Goal: Information Seeking & Learning: Learn about a topic

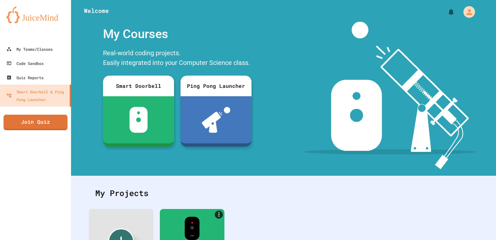
click at [144, 116] on img at bounding box center [139, 120] width 18 height 26
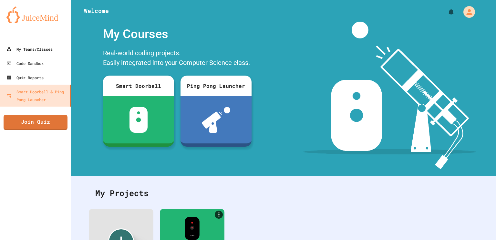
click at [42, 52] on div "My Teams/Classes" at bounding box center [29, 49] width 46 height 8
click at [42, 50] on div "My Teams/Classes" at bounding box center [29, 49] width 46 height 8
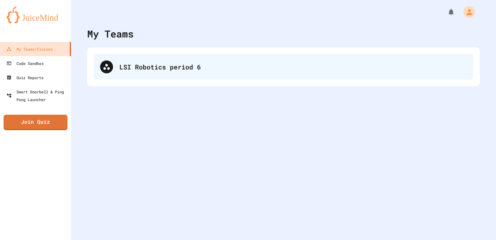
click at [202, 71] on div "LSI Robotics period 6" at bounding box center [294, 67] width 348 height 10
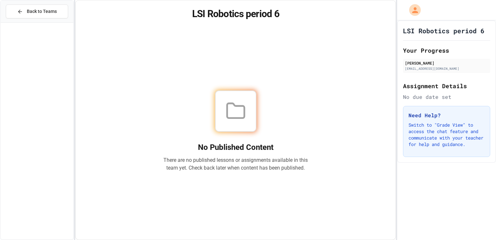
click at [442, 92] on div "Assignment Details No due date set" at bounding box center [446, 90] width 87 height 19
click at [242, 101] on icon at bounding box center [236, 111] width 21 height 21
click at [456, 24] on div "LSI Robotics period 6 Your Progress [PERSON_NAME] [EMAIL_ADDRESS][DOMAIN_NAME] …" at bounding box center [446, 91] width 99 height 143
click at [447, 46] on h2 "Your Progress" at bounding box center [446, 50] width 87 height 9
click at [445, 117] on h3 "Need Help?" at bounding box center [447, 115] width 76 height 8
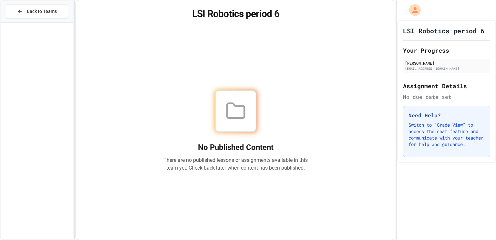
click at [46, 12] on span "Back to Teams" at bounding box center [42, 11] width 30 height 7
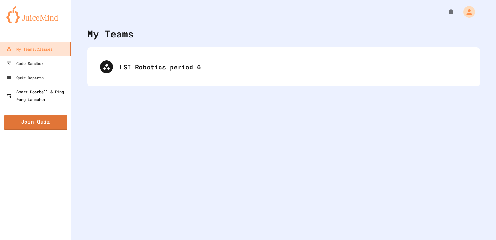
click at [55, 91] on div "Smart Doorbell & Ping Pong Launcher" at bounding box center [37, 96] width 62 height 16
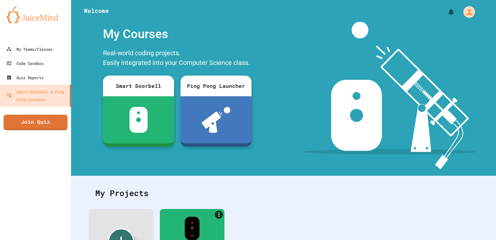
click at [109, 103] on div at bounding box center [138, 119] width 71 height 47
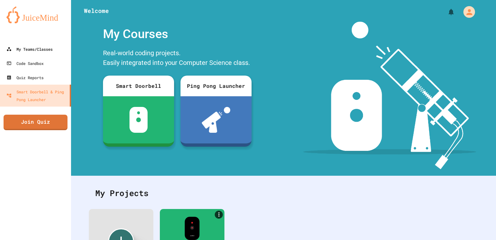
click at [31, 52] on div "My Teams/Classes" at bounding box center [29, 49] width 46 height 8
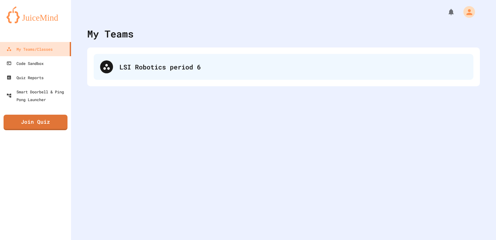
click at [117, 61] on div "LSI Robotics period 6" at bounding box center [284, 67] width 380 height 26
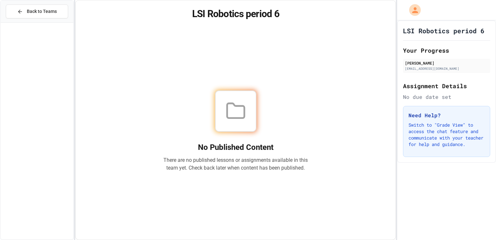
click at [231, 103] on icon at bounding box center [236, 111] width 21 height 21
click at [248, 137] on div "No Published Content There are no published lessons or assignments available in…" at bounding box center [236, 130] width 145 height 81
click at [436, 117] on h3 "Need Help?" at bounding box center [447, 115] width 76 height 8
click at [441, 84] on h2 "Assignment Details" at bounding box center [446, 85] width 87 height 9
click at [447, 87] on h2 "Assignment Details" at bounding box center [446, 85] width 87 height 9
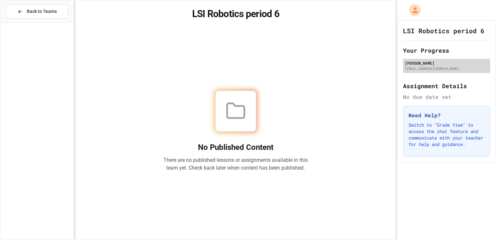
click at [461, 68] on div "[EMAIL_ADDRESS][DOMAIN_NAME]" at bounding box center [446, 68] width 83 height 5
click at [456, 63] on div "[PERSON_NAME]" at bounding box center [446, 63] width 83 height 6
click at [439, 98] on div "No due date set" at bounding box center [446, 97] width 87 height 8
click at [24, 13] on div "Back to Teams" at bounding box center [37, 11] width 40 height 7
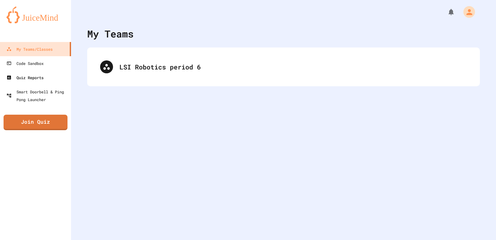
click at [21, 78] on div "Quiz Reports" at bounding box center [24, 78] width 37 height 8
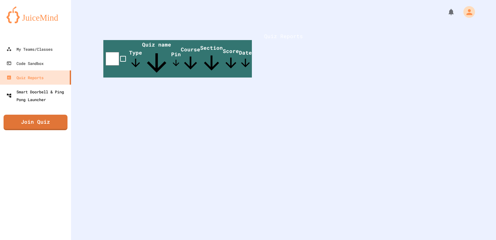
click at [21, 95] on div "Smart Doorbell & Ping Pong Launcher" at bounding box center [37, 96] width 62 height 16
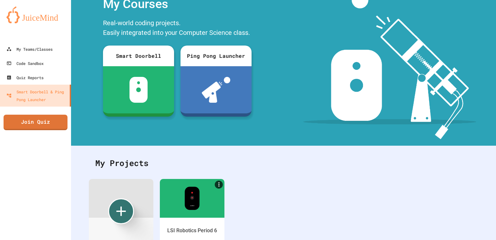
scroll to position [54, 0]
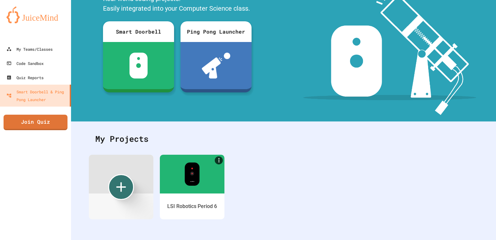
click at [208, 178] on div at bounding box center [192, 174] width 65 height 39
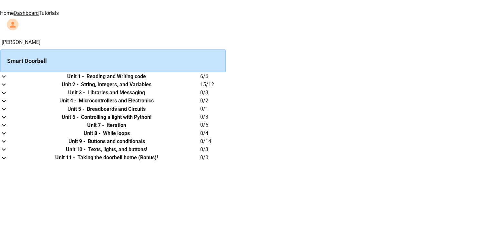
click at [59, 15] on link "Tutorials" at bounding box center [49, 13] width 20 height 6
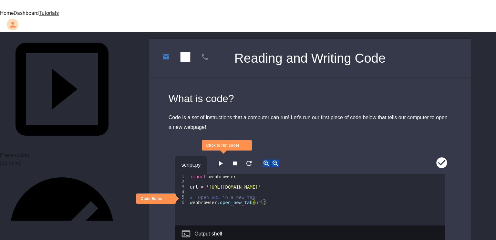
scroll to position [51, 0]
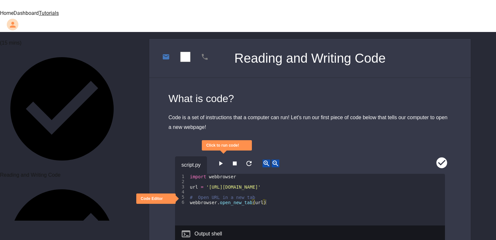
scroll to position [208, 0]
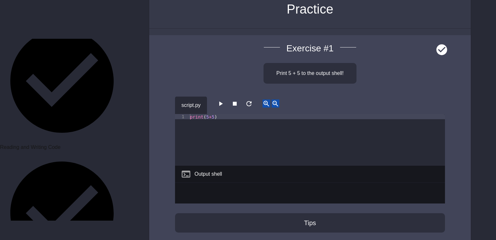
scroll to position [49, 0]
click at [315, 114] on div "print ( 5 + 5 )" at bounding box center [317, 145] width 257 height 62
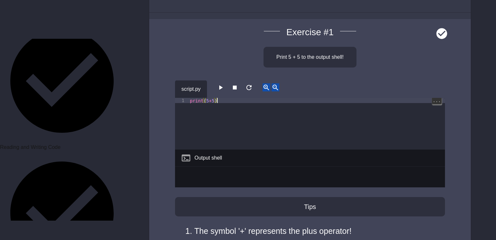
scroll to position [66, 0]
click at [223, 84] on icon "button" at bounding box center [221, 86] width 4 height 5
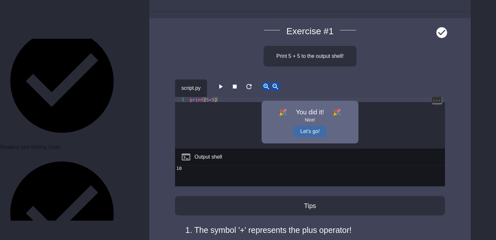
click at [317, 126] on button "Let's go!" at bounding box center [310, 131] width 32 height 11
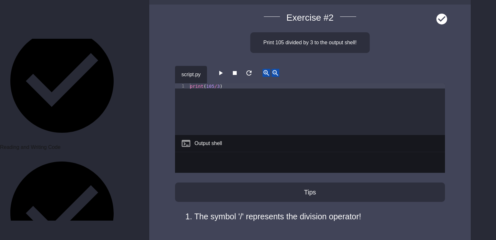
click at [219, 69] on icon "button" at bounding box center [221, 73] width 8 height 8
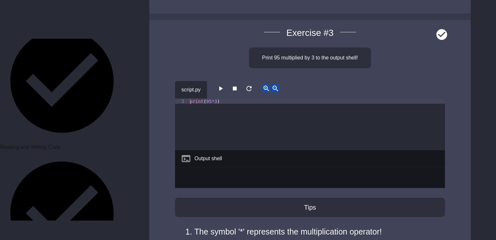
click at [220, 85] on icon "button" at bounding box center [221, 89] width 8 height 8
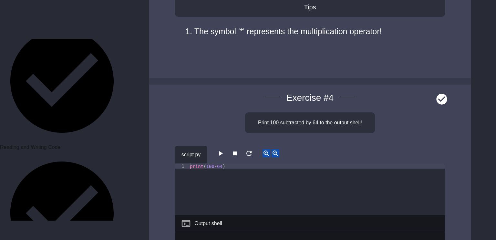
click at [224, 150] on icon "button" at bounding box center [221, 154] width 8 height 8
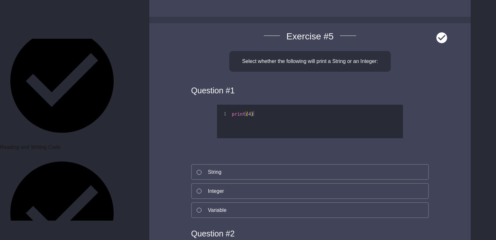
scroll to position [1134, 0]
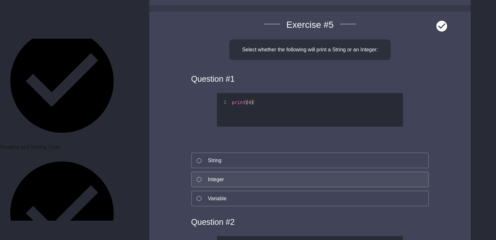
click at [268, 172] on button "Integer" at bounding box center [310, 180] width 238 height 16
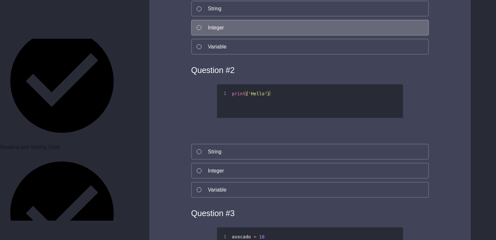
scroll to position [1295, 0]
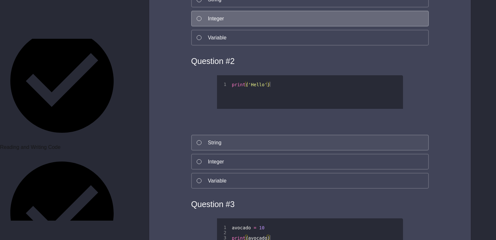
click at [269, 135] on button "String" at bounding box center [310, 143] width 238 height 16
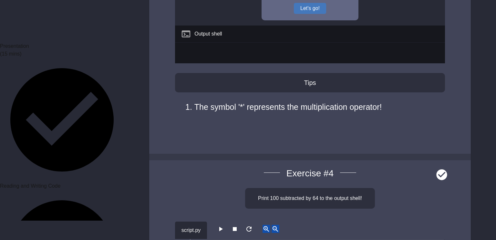
scroll to position [162, 0]
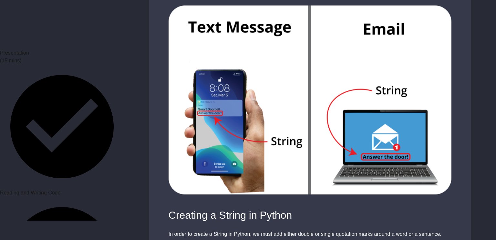
scroll to position [131, 0]
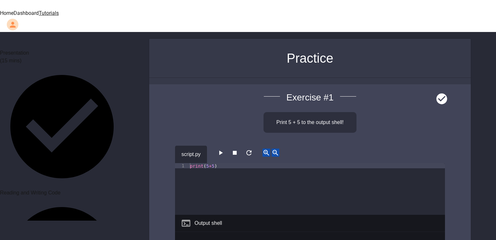
click at [225, 149] on button "button" at bounding box center [221, 153] width 8 height 8
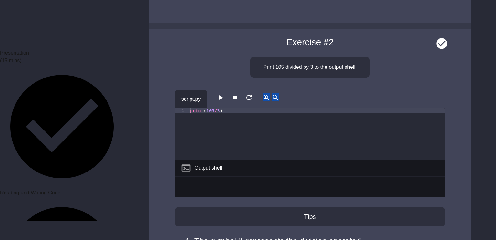
click at [224, 94] on icon "button" at bounding box center [221, 98] width 8 height 8
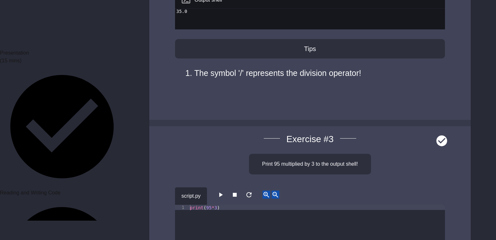
click at [222, 193] on icon "button" at bounding box center [221, 195] width 4 height 5
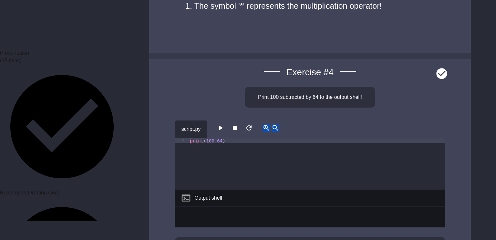
click at [218, 124] on button "button" at bounding box center [221, 128] width 8 height 8
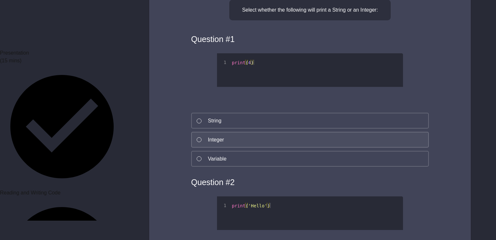
click at [260, 132] on button "Integer" at bounding box center [310, 140] width 238 height 16
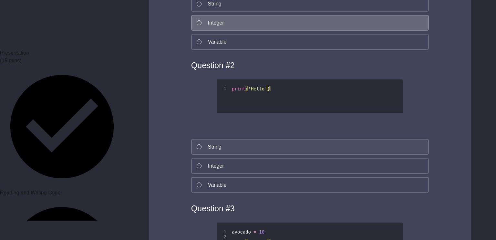
click at [253, 139] on button "String" at bounding box center [310, 147] width 238 height 16
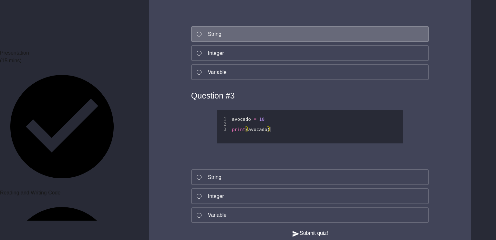
scroll to position [1410, 0]
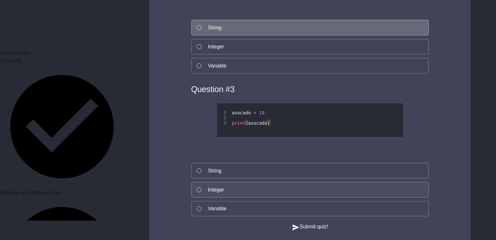
click at [241, 182] on button "Integer" at bounding box center [310, 190] width 238 height 16
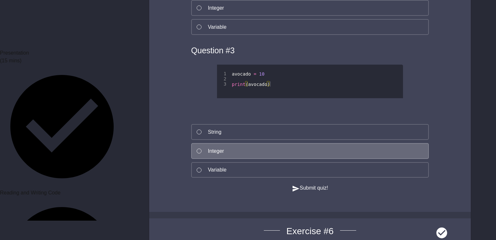
scroll to position [1486, 0]
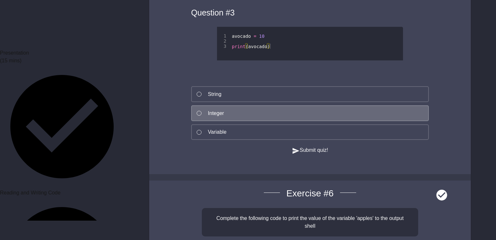
click at [302, 147] on button "Submit quiz!" at bounding box center [310, 150] width 36 height 8
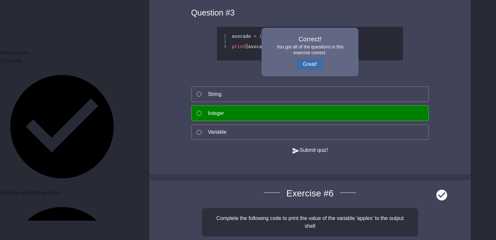
click at [316, 59] on button "Great!" at bounding box center [310, 64] width 27 height 11
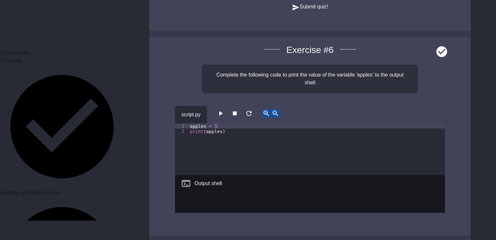
scroll to position [1639, 0]
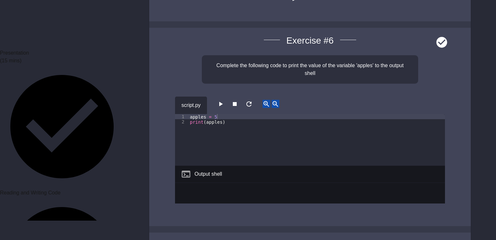
click at [223, 103] on icon "button" at bounding box center [221, 104] width 4 height 5
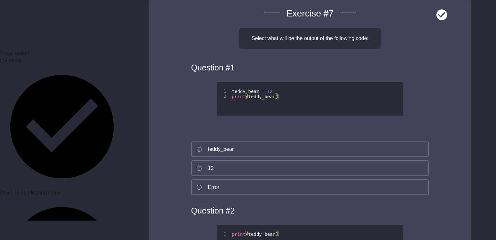
scroll to position [1872, 0]
click at [252, 168] on button "12" at bounding box center [310, 168] width 238 height 16
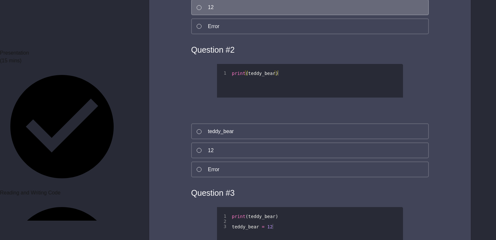
scroll to position [2035, 0]
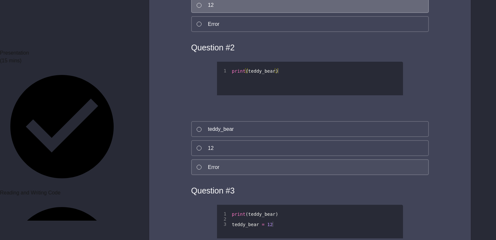
click at [249, 169] on button "Error" at bounding box center [310, 167] width 238 height 16
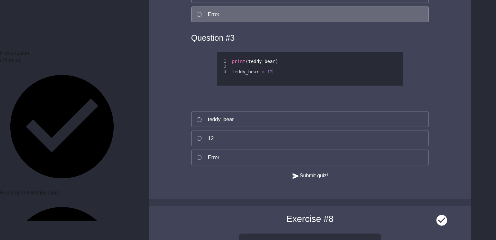
scroll to position [2190, 0]
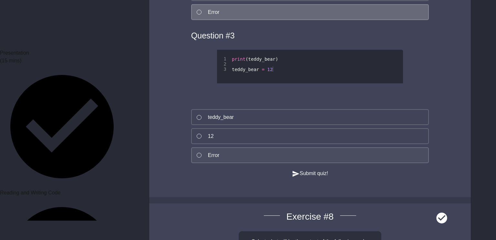
click at [258, 155] on button "Error" at bounding box center [310, 155] width 238 height 16
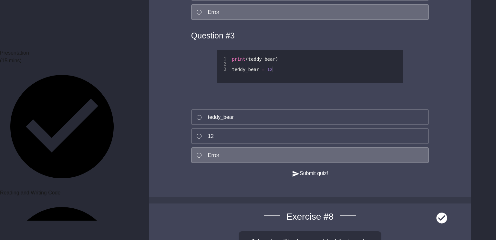
click at [293, 177] on icon "button" at bounding box center [296, 174] width 7 height 6
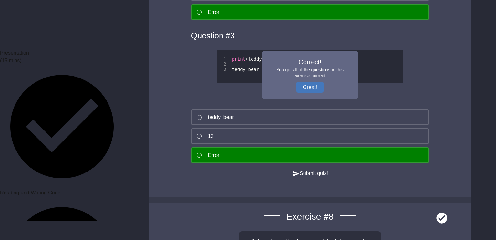
click at [320, 76] on div "Correct! You got all of the questions in this exercise correct. Great!" at bounding box center [310, 75] width 97 height 48
click at [316, 87] on button "Great!" at bounding box center [310, 87] width 27 height 11
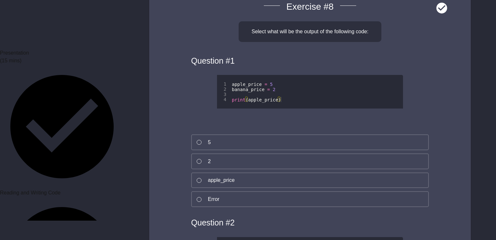
scroll to position [2412, 0]
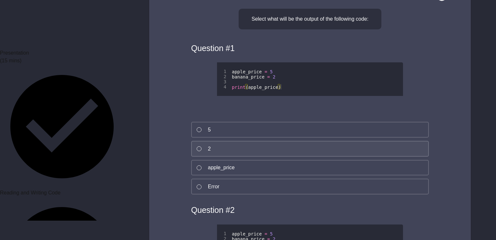
click at [253, 157] on button "2" at bounding box center [310, 149] width 238 height 16
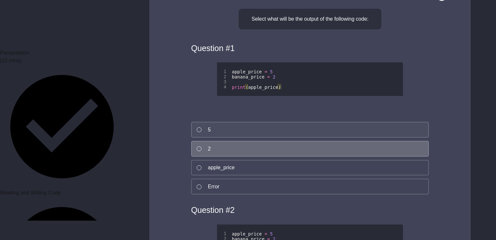
click at [264, 135] on button "5" at bounding box center [310, 130] width 238 height 16
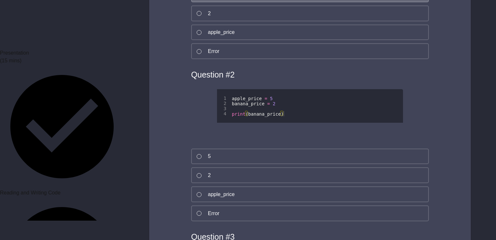
scroll to position [2548, 0]
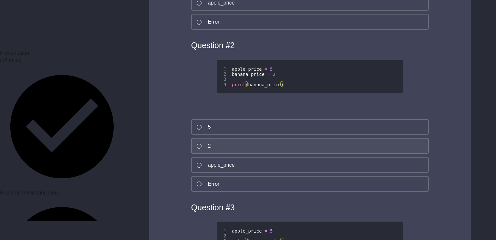
click at [269, 154] on button "2" at bounding box center [310, 146] width 238 height 16
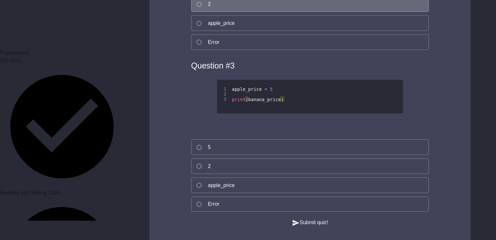
scroll to position [2744, 0]
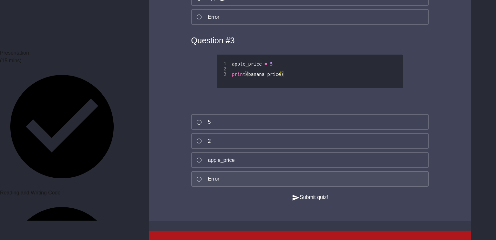
click at [260, 180] on button "Error" at bounding box center [310, 179] width 238 height 16
click at [258, 187] on button "Error" at bounding box center [310, 179] width 238 height 16
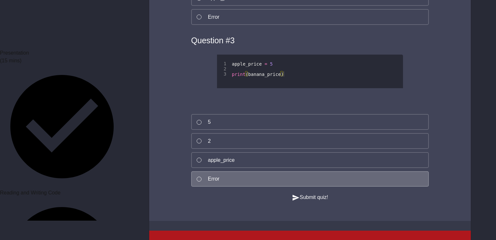
click at [311, 202] on button "Submit quiz!" at bounding box center [310, 198] width 36 height 8
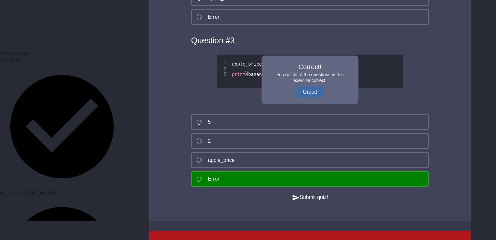
click at [311, 98] on button "Great!" at bounding box center [310, 92] width 27 height 11
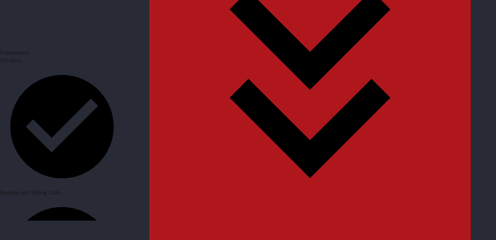
scroll to position [3070, 0]
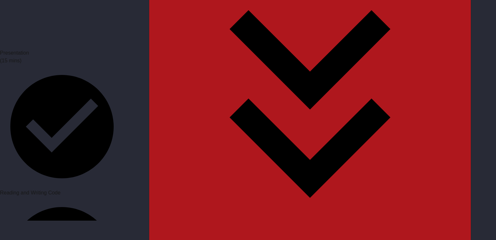
scroll to position [3406, 0]
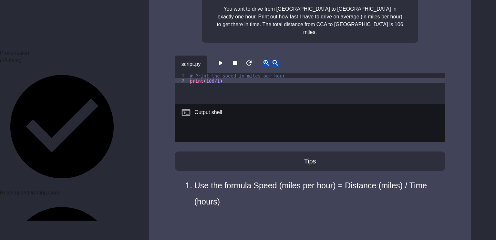
scroll to position [3717, 0]
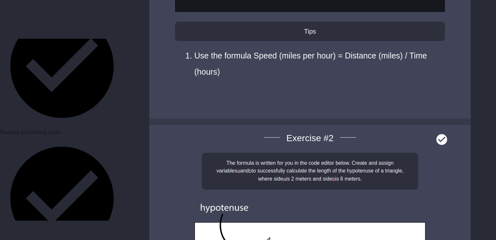
scroll to position [223, 0]
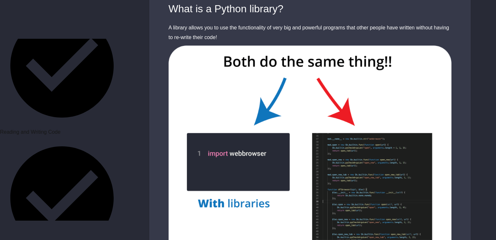
scroll to position [323, 0]
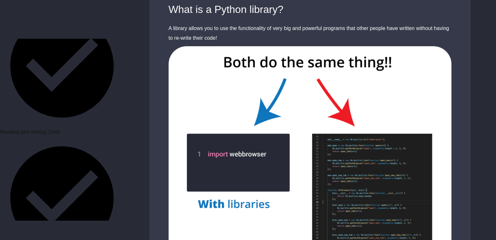
click at [412, 175] on img at bounding box center [310, 158] width 322 height 224
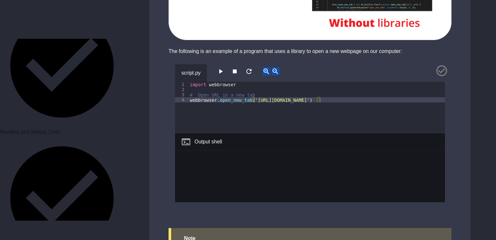
scroll to position [552, 0]
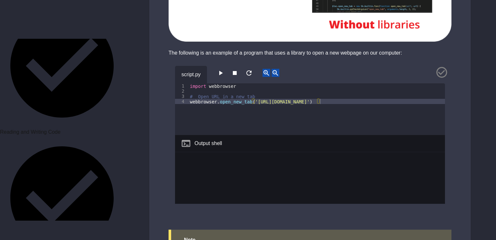
click at [222, 71] on icon "button" at bounding box center [221, 73] width 4 height 5
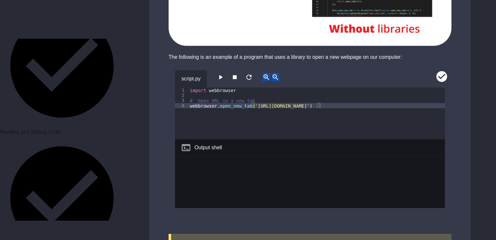
click at [465, 82] on div "script.py 1 2 3 4 import webbrowser # Open URL in a new tab webbrowser . open_n…" at bounding box center [310, 146] width 322 height 169
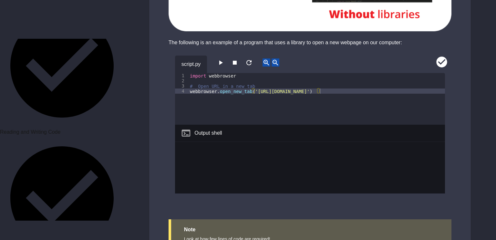
click at [466, 83] on div "script.py 1 2 3 4 import webbrowser # Open URL in a new tab webbrowser . open_n…" at bounding box center [310, 132] width 322 height 169
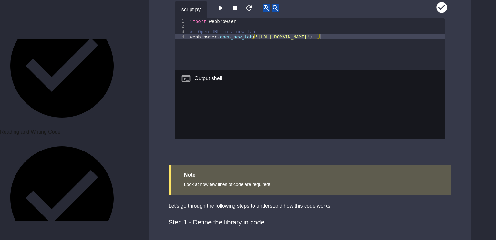
scroll to position [620, 0]
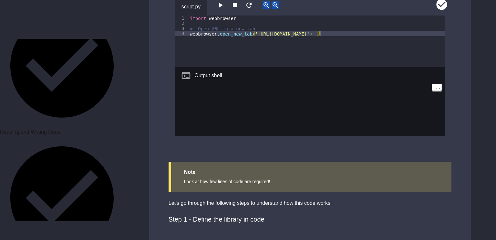
click at [444, 106] on div at bounding box center [310, 115] width 270 height 62
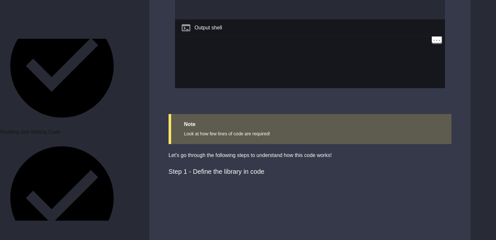
click at [455, 87] on div "script.py 1 2 3 4 import webbrowser # Open URL in a new tab webbrowser . open_n…" at bounding box center [310, 26] width 322 height 169
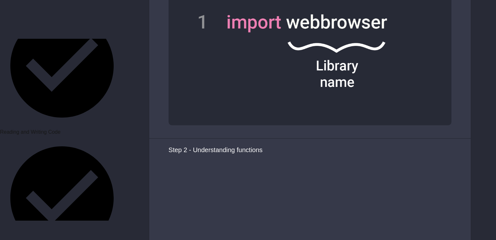
scroll to position [1178, 0]
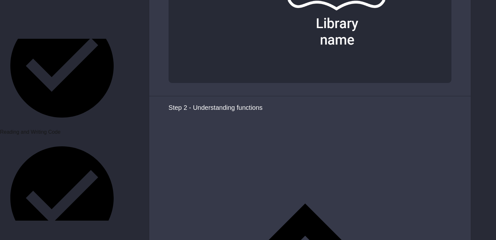
scroll to position [1220, 0]
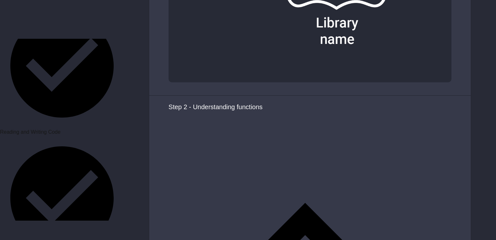
scroll to position [1223, 0]
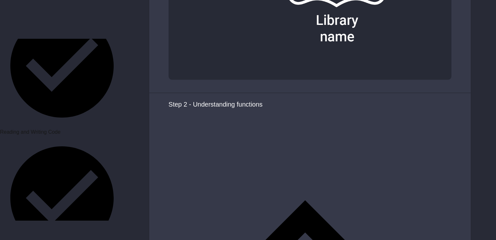
drag, startPoint x: 195, startPoint y: 112, endPoint x: 199, endPoint y: 112, distance: 3.9
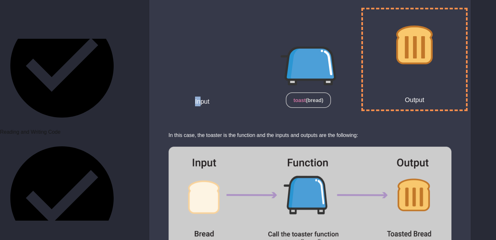
scroll to position [1841, 0]
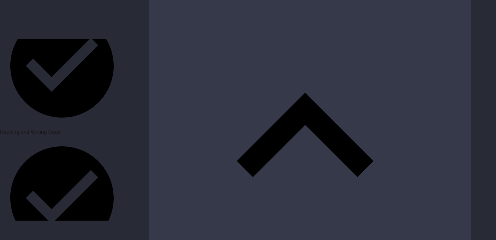
scroll to position [2163, 0]
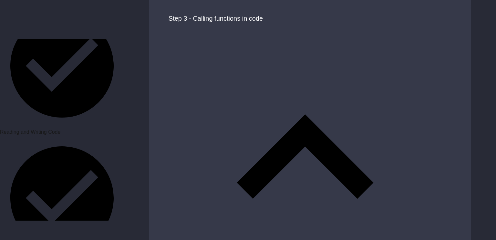
scroll to position [0, 0]
type textarea "**********"
type textarea "*"
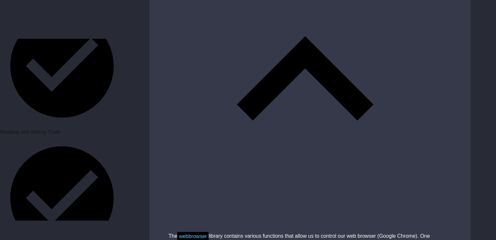
scroll to position [2219, 0]
drag, startPoint x: 244, startPoint y: 28, endPoint x: 374, endPoint y: 27, distance: 129.9
copy div "[URL][DOMAIN_NAME]"
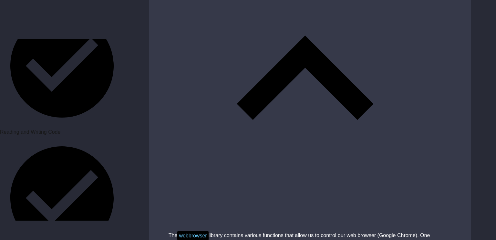
scroll to position [0, 5]
paste textarea "**********"
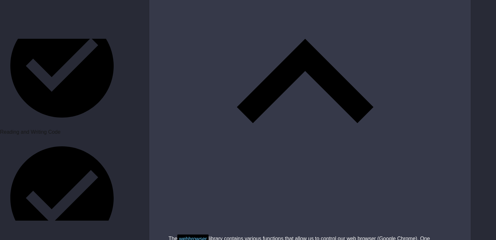
scroll to position [2217, 0]
type textarea "**********"
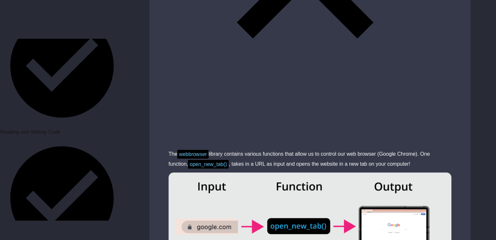
scroll to position [2335, 0]
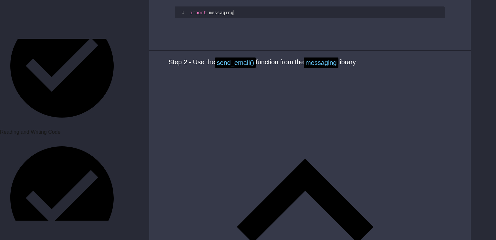
scroll to position [620, 0]
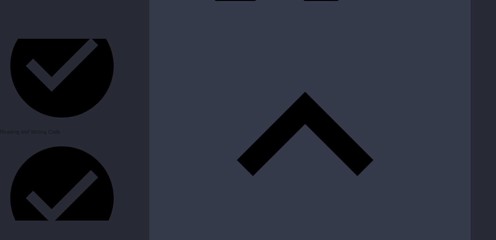
scroll to position [687, 0]
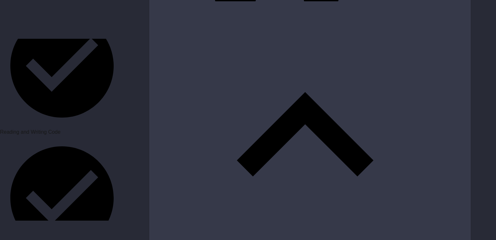
scroll to position [0, 15]
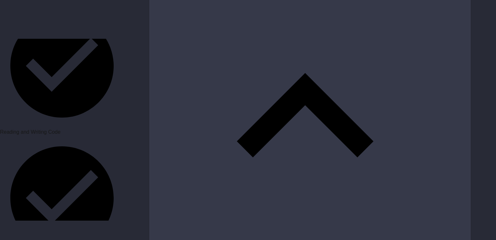
scroll to position [707, 0]
type textarea "**********"
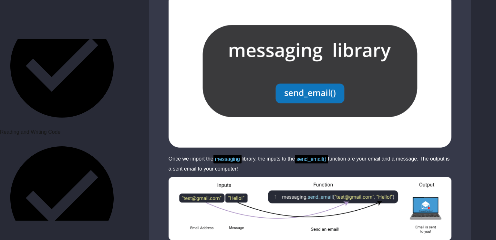
scroll to position [998, 0]
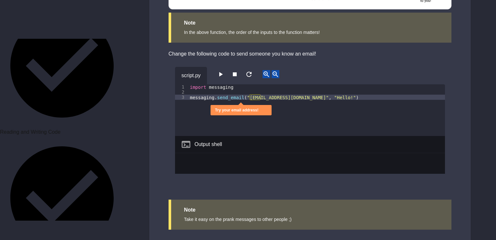
scroll to position [1242, 0]
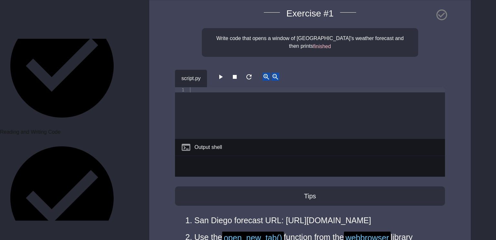
scroll to position [85, 0]
click at [245, 87] on div at bounding box center [317, 118] width 257 height 62
type textarea "*****"
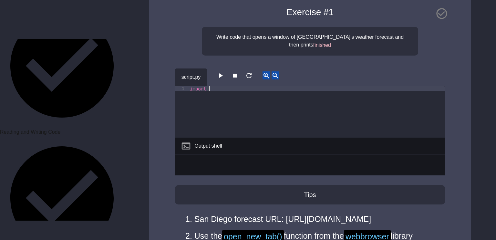
scroll to position [84, 0]
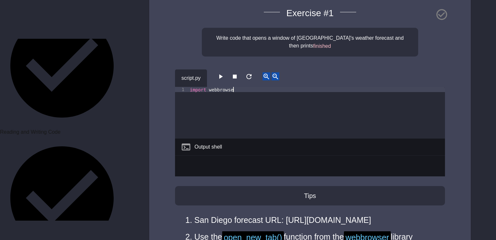
type textarea "**********"
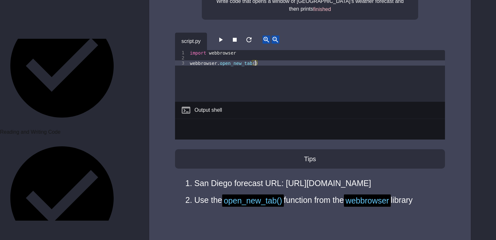
scroll to position [125, 0]
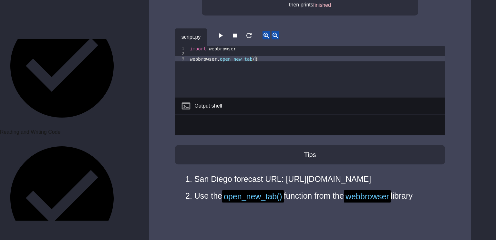
drag, startPoint x: 196, startPoint y: 182, endPoint x: 400, endPoint y: 184, distance: 204.9
click at [400, 184] on li "San Diego forecast URL: [URL][DOMAIN_NAME]" at bounding box center [314, 179] width 238 height 16
copy li "[URL][DOMAIN_NAME]"
click at [255, 51] on div "import webbrowser webbrowser . open_new_tab ( )" at bounding box center [317, 77] width 257 height 62
paste textarea "**********"
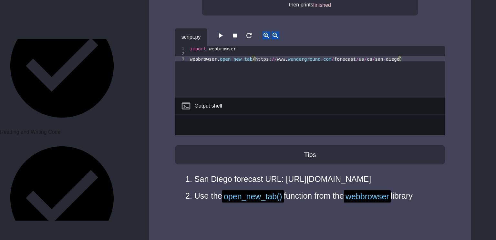
click at [225, 31] on button "button" at bounding box center [221, 35] width 8 height 8
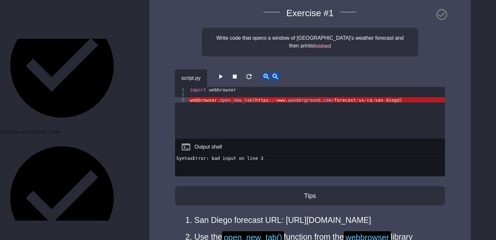
scroll to position [84, 0]
click at [189, 89] on div "import webbrowser webbrowser . open_new_tab ( https : // www . wunderground . c…" at bounding box center [317, 118] width 257 height 62
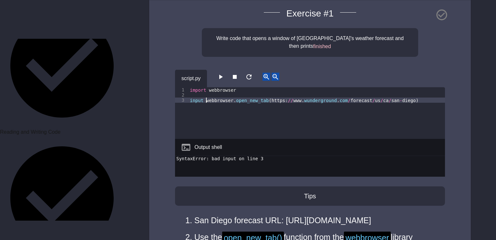
scroll to position [0, 1]
click at [222, 73] on icon "button" at bounding box center [221, 77] width 8 height 8
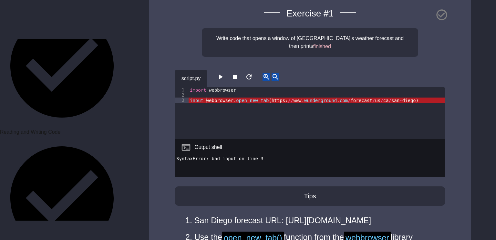
click at [207, 87] on div "import webbrowser input webbrowser . open_new_tab ( https : // www . wundergrou…" at bounding box center [317, 118] width 257 height 62
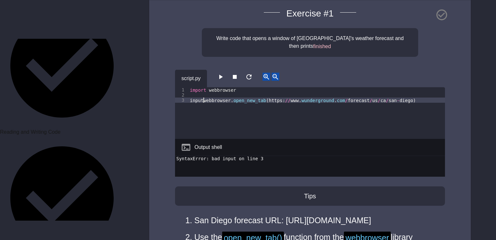
type textarea "**********"
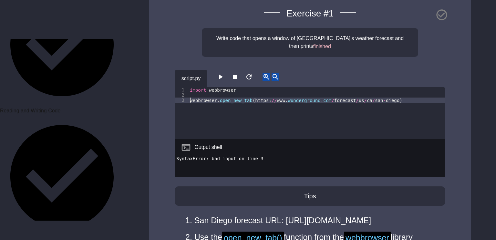
scroll to position [248, 0]
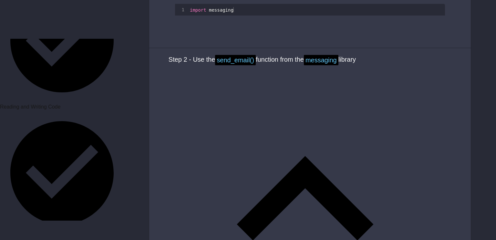
scroll to position [628, 0]
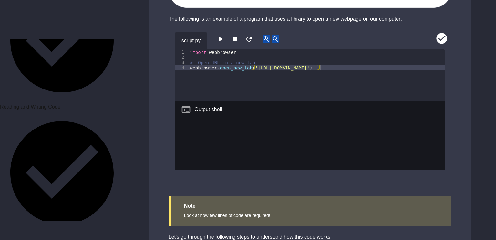
scroll to position [587, 0]
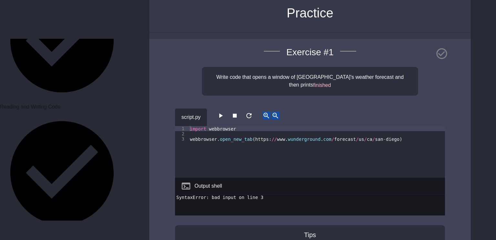
scroll to position [47, 0]
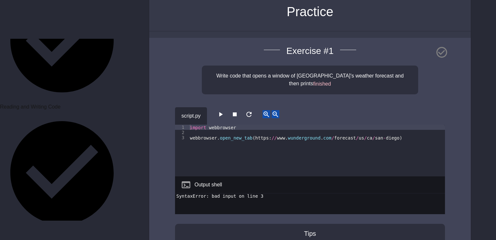
click at [224, 125] on div "import webbrowser webbrowser . open_new_tab ( https : // www . wunderground . c…" at bounding box center [317, 156] width 257 height 62
click at [216, 126] on div "import webbrowser webbrowser . open_new_tab ( https : // www . wunderground . c…" at bounding box center [317, 156] width 257 height 62
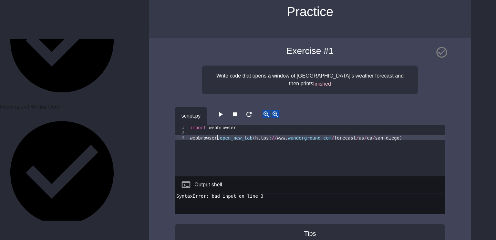
click at [223, 112] on icon "button" at bounding box center [221, 114] width 4 height 5
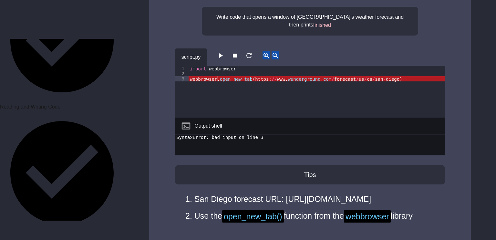
scroll to position [104, 0]
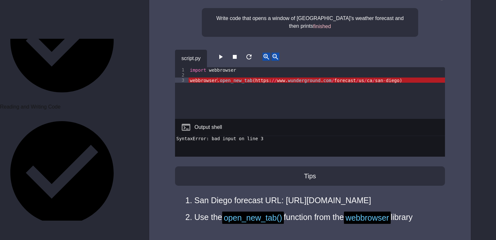
click at [236, 67] on div "import webbrowser webbrowser . open_new_tab ( https : // www . wunderground . c…" at bounding box center [317, 98] width 257 height 62
click at [230, 119] on div "Output shell" at bounding box center [310, 127] width 270 height 17
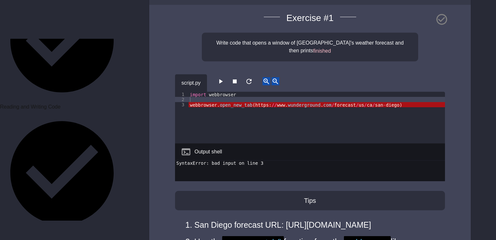
scroll to position [79, 0]
click at [253, 78] on icon "button" at bounding box center [249, 82] width 8 height 8
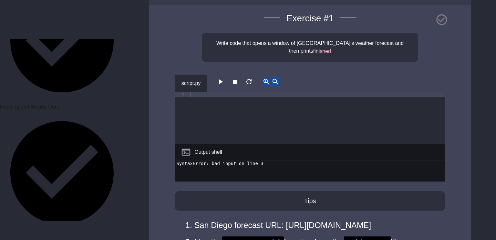
click at [240, 92] on div at bounding box center [317, 123] width 257 height 62
type textarea "**********"
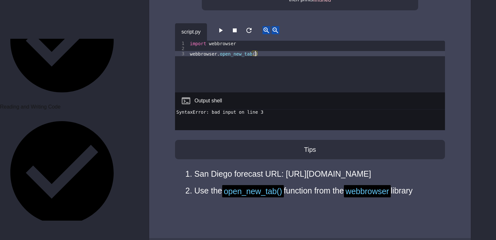
scroll to position [139, 0]
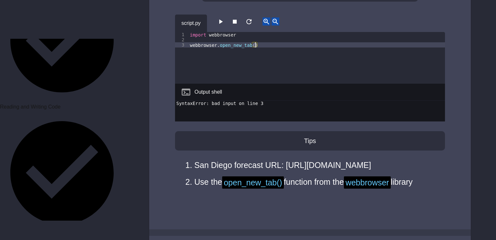
click at [361, 185] on span "webbrowser" at bounding box center [367, 182] width 47 height 12
drag, startPoint x: 193, startPoint y: 166, endPoint x: 395, endPoint y: 168, distance: 201.7
click at [395, 168] on ul "San Diego forecast URL: [URL][DOMAIN_NAME] Use the open_new_tab() function from…" at bounding box center [310, 174] width 244 height 34
copy li "[URL][DOMAIN_NAME]"
click at [253, 35] on div "import webbrowser webbrowser . open_new_tab ( )" at bounding box center [317, 63] width 257 height 62
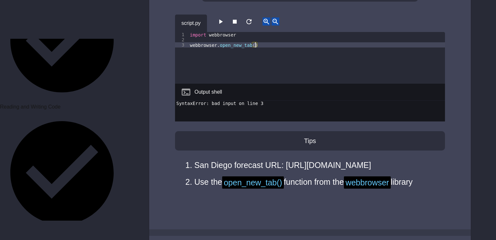
paste textarea "**********"
type textarea "**********"
click at [220, 18] on icon "button" at bounding box center [221, 22] width 8 height 8
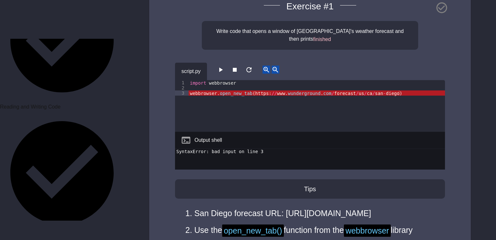
scroll to position [89, 0]
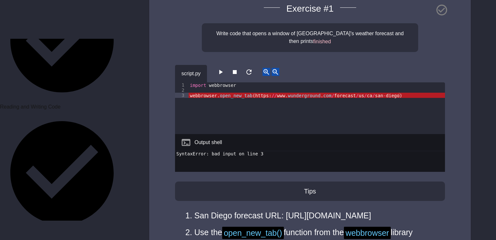
click at [254, 82] on div "import webbrowser webbrowser . open_new_tab ( https : // www . wunderground . c…" at bounding box center [317, 113] width 257 height 62
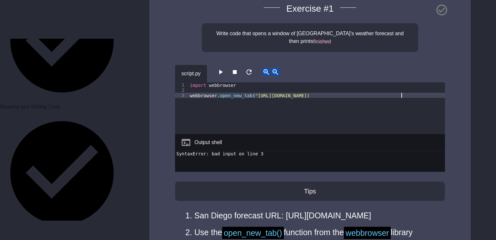
scroll to position [0, 15]
type textarea "**********"
click at [220, 68] on icon "button" at bounding box center [221, 72] width 8 height 8
click at [414, 82] on div "import webbrowser webbrowser . open_new_tab ( "[URL][DOMAIN_NAME]" )" at bounding box center [317, 113] width 257 height 62
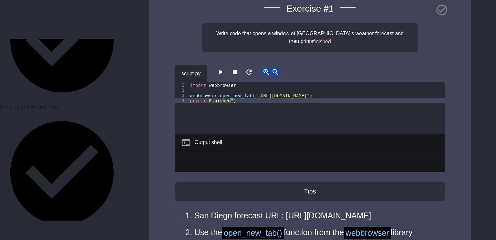
scroll to position [0, 3]
click at [221, 68] on icon "button" at bounding box center [221, 72] width 8 height 8
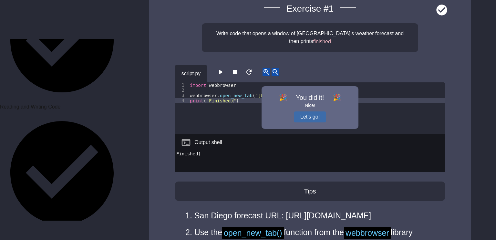
click at [306, 111] on button "Let's go!" at bounding box center [310, 116] width 32 height 11
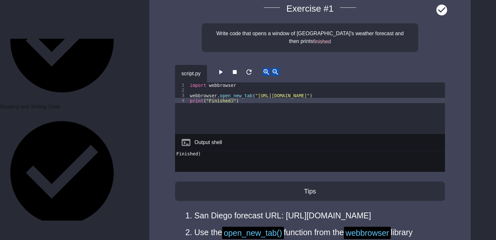
click at [234, 88] on div "import webbrowser webbrowser . open_new_tab ( "[URL][DOMAIN_NAME]" ) print ( "F…" at bounding box center [317, 113] width 257 height 62
type textarea "**********"
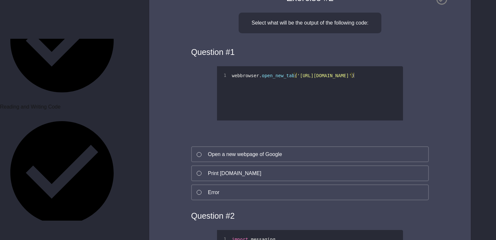
scroll to position [392, 0]
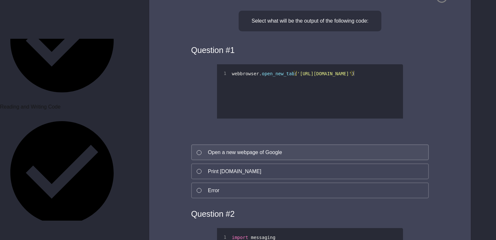
click at [329, 157] on button "Open a new webpage of Google" at bounding box center [310, 152] width 238 height 16
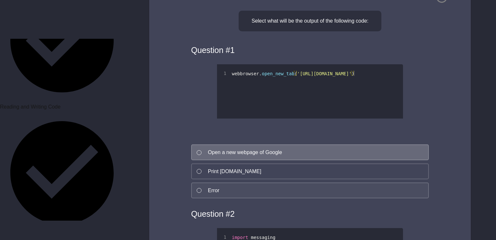
click at [332, 196] on button "Error" at bounding box center [310, 191] width 238 height 16
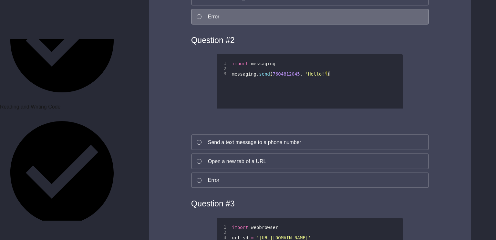
scroll to position [568, 0]
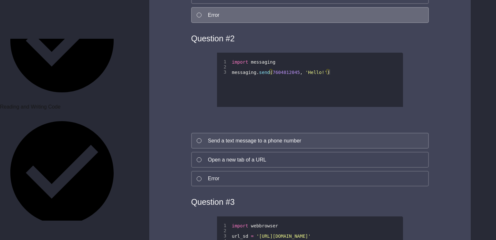
click at [317, 142] on button "Send a text message to a phone number" at bounding box center [310, 141] width 238 height 16
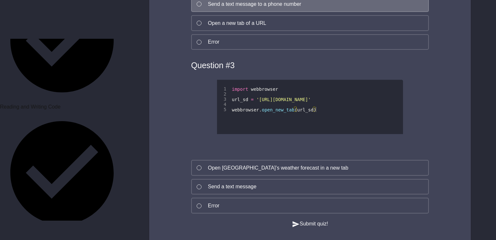
scroll to position [705, 0]
click at [325, 213] on button "Error" at bounding box center [310, 205] width 238 height 16
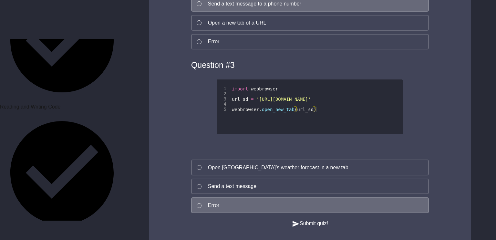
click at [321, 228] on button "Submit quiz!" at bounding box center [310, 224] width 36 height 8
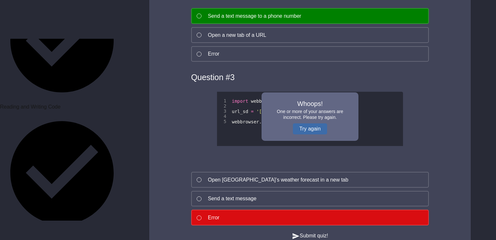
click at [317, 128] on button "Try again" at bounding box center [310, 128] width 34 height 11
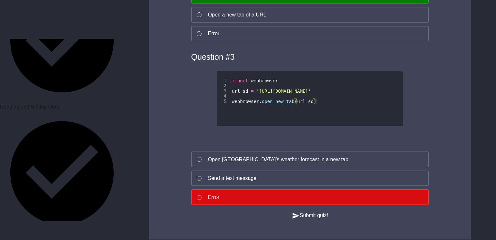
scroll to position [729, 0]
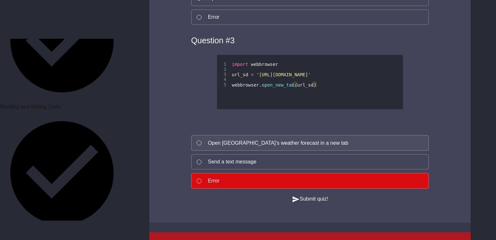
click at [311, 146] on div "Open [GEOGRAPHIC_DATA]’s weather forecast in a new tab" at bounding box center [278, 143] width 141 height 8
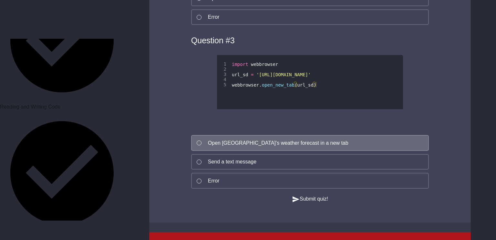
click at [309, 203] on button "Submit quiz!" at bounding box center [310, 199] width 36 height 8
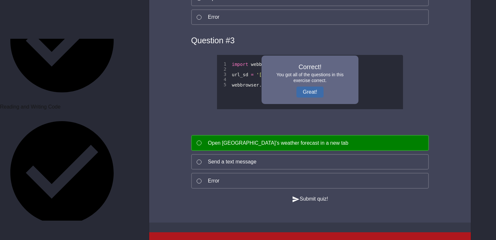
click at [303, 97] on button "Great!" at bounding box center [310, 92] width 27 height 11
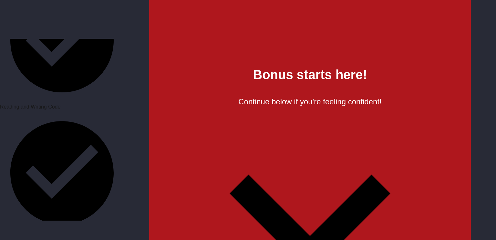
scroll to position [1227, 0]
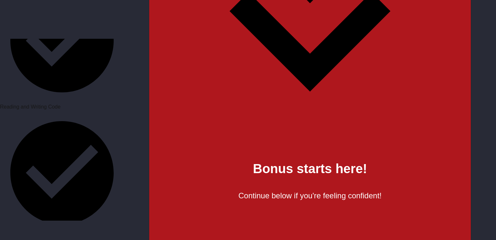
scroll to position [0, 4]
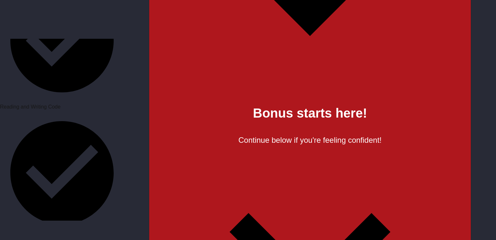
scroll to position [1191, 0]
type textarea "**********"
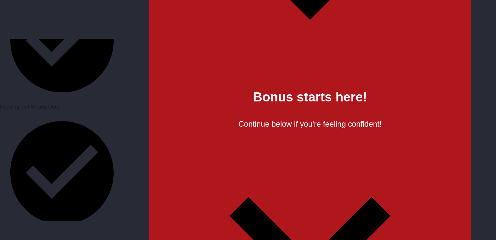
scroll to position [1207, 0]
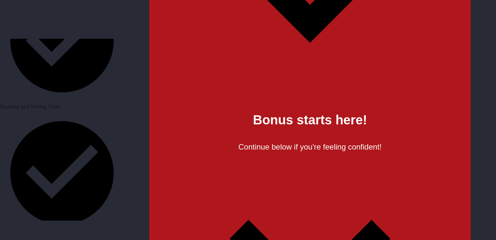
scroll to position [1182, 0]
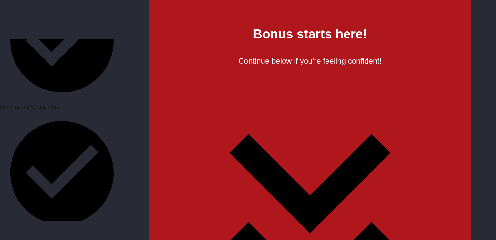
scroll to position [1270, 0]
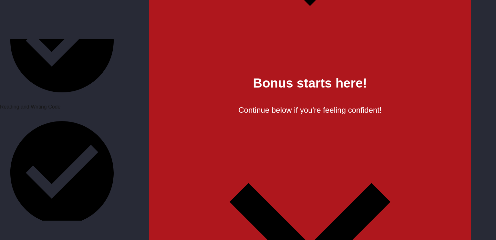
scroll to position [1204, 0]
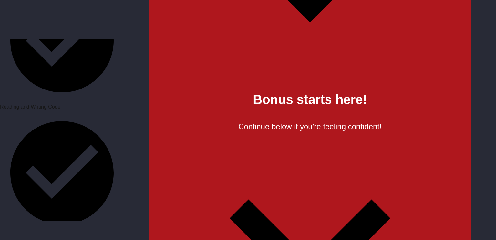
type textarea "**********"
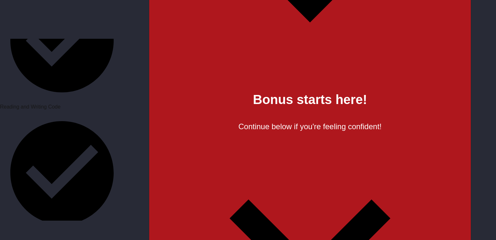
scroll to position [0, 0]
type textarea "*****"
type textarea "******"
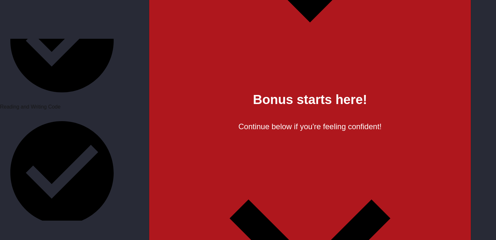
type textarea "*****"
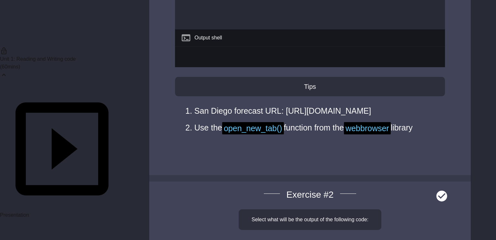
scroll to position [0, 0]
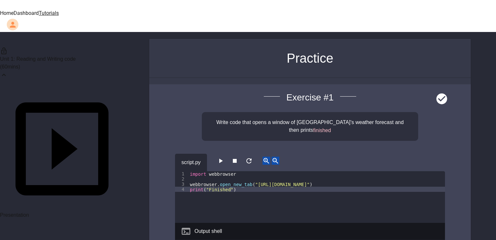
click at [149, 9] on img at bounding box center [168, 4] width 39 height 9
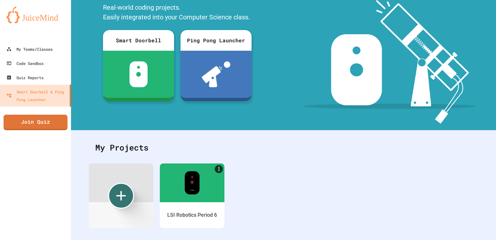
scroll to position [54, 0]
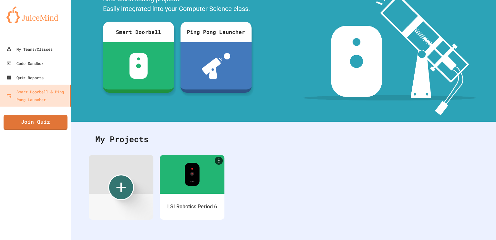
click at [178, 175] on div at bounding box center [192, 174] width 65 height 39
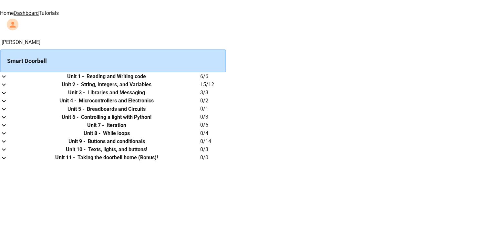
click at [39, 13] on link "Dashboard" at bounding box center [26, 13] width 25 height 6
click at [14, 10] on link "Home" at bounding box center [7, 13] width 14 height 6
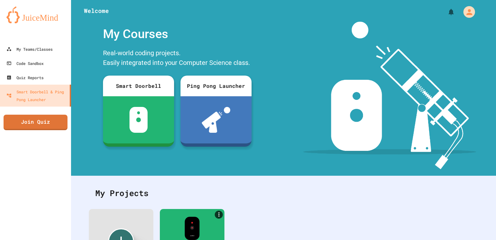
click at [135, 124] on img at bounding box center [139, 120] width 18 height 26
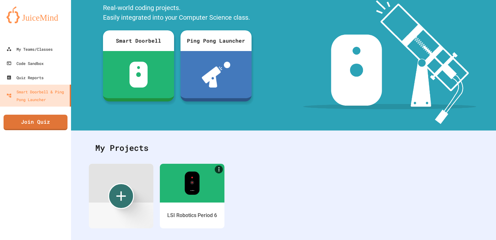
scroll to position [54, 0]
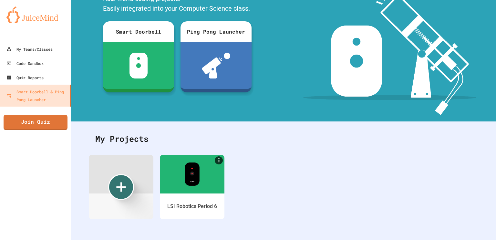
click at [171, 182] on div at bounding box center [192, 174] width 65 height 39
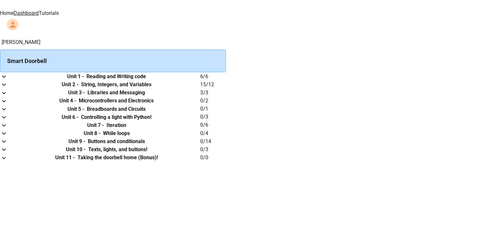
click at [39, 13] on link "Dashboard" at bounding box center [26, 13] width 25 height 6
click at [8, 80] on icon "expand row" at bounding box center [4, 77] width 8 height 8
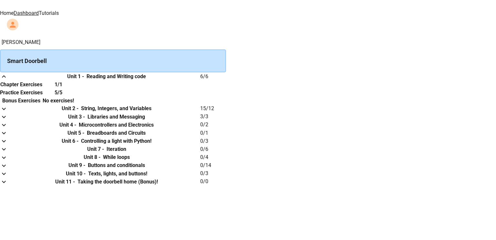
click at [8, 113] on icon "expand row" at bounding box center [4, 109] width 8 height 8
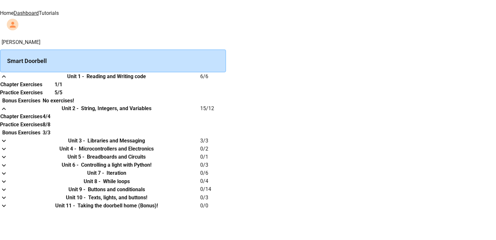
click at [8, 138] on icon "expand row" at bounding box center [4, 141] width 8 height 8
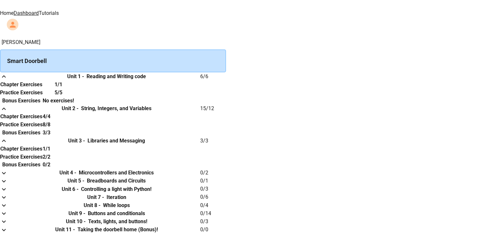
click at [384, 60] on div "[PERSON_NAME] Smart Doorbell Unit 1 - Reading and Writing code 6 / 6 Chapter Ex…" at bounding box center [248, 135] width 496 height 195
click at [59, 14] on link "Tutorials" at bounding box center [49, 13] width 20 height 6
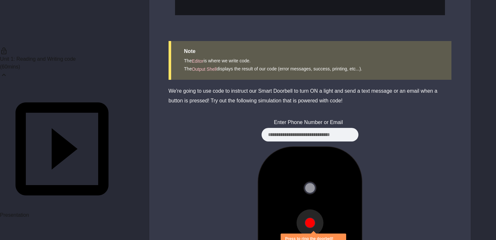
scroll to position [279, 0]
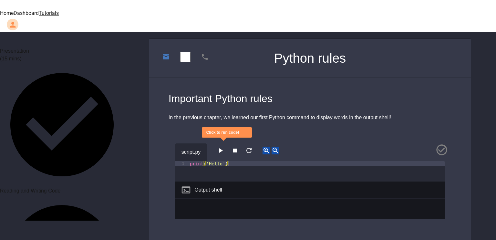
scroll to position [161, 0]
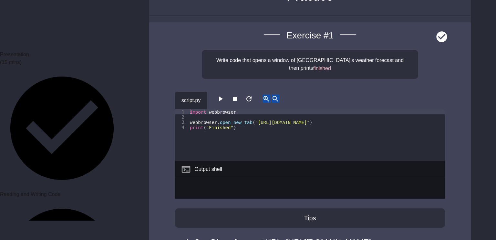
scroll to position [63, 0]
click at [221, 94] on button "button" at bounding box center [221, 98] width 8 height 8
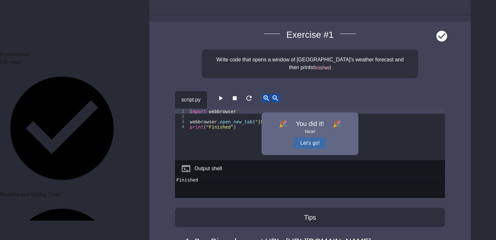
click at [315, 138] on button "Let's go!" at bounding box center [310, 143] width 32 height 11
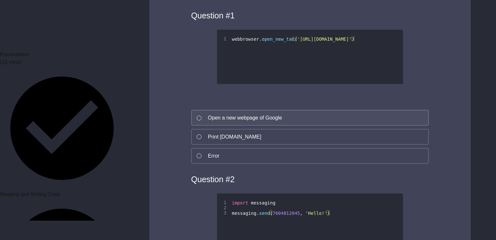
click at [371, 123] on button "Open a new webpage of Google" at bounding box center [310, 118] width 238 height 16
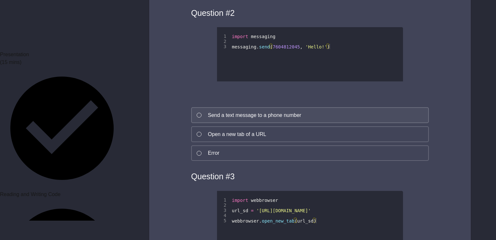
click at [373, 121] on button "Send a text message to a phone number" at bounding box center [310, 115] width 238 height 16
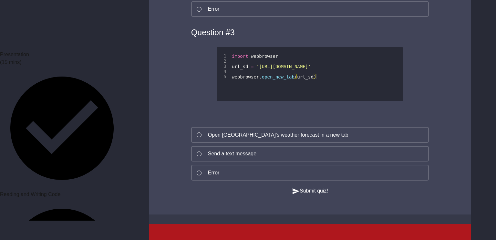
scroll to position [738, 0]
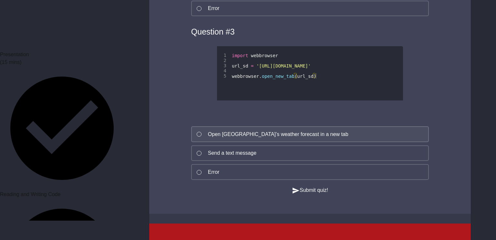
click at [366, 135] on button "Open [GEOGRAPHIC_DATA]’s weather forecast in a new tab" at bounding box center [310, 134] width 238 height 16
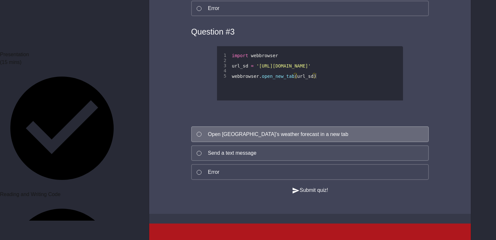
click at [364, 151] on button "Send a text message" at bounding box center [310, 153] width 238 height 16
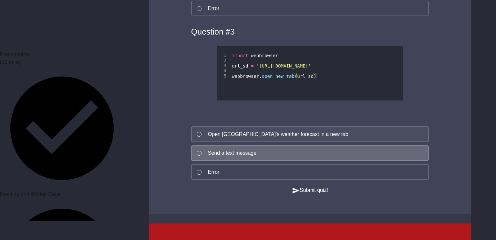
click at [368, 133] on button "Open [GEOGRAPHIC_DATA]’s weather forecast in a new tab" at bounding box center [310, 134] width 238 height 16
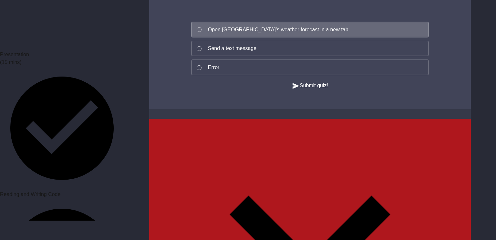
click at [328, 90] on button "Submit quiz!" at bounding box center [310, 86] width 36 height 8
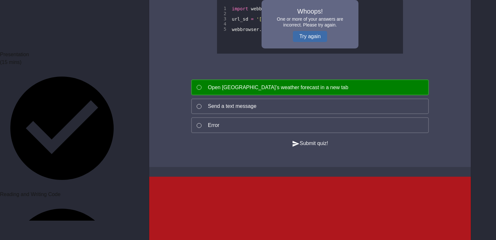
click at [323, 41] on button "Try again" at bounding box center [310, 36] width 34 height 11
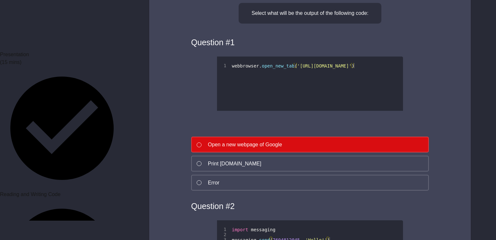
scroll to position [402, 0]
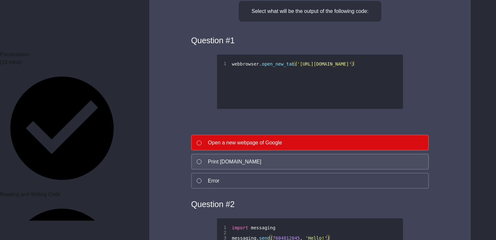
click at [338, 168] on button "Print [DOMAIN_NAME]" at bounding box center [310, 162] width 238 height 16
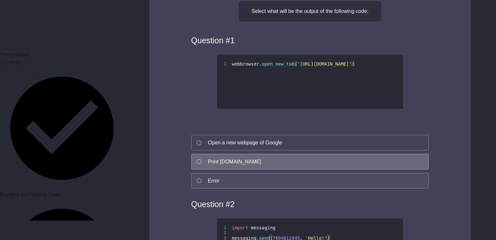
click at [334, 181] on button "Error" at bounding box center [310, 181] width 238 height 16
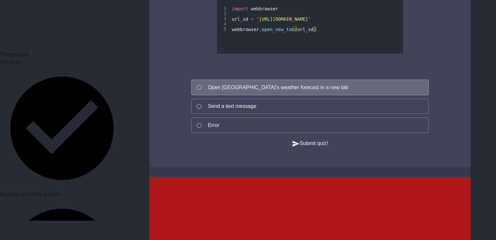
scroll to position [785, 0]
click at [325, 148] on button "Submit quiz!" at bounding box center [310, 144] width 36 height 8
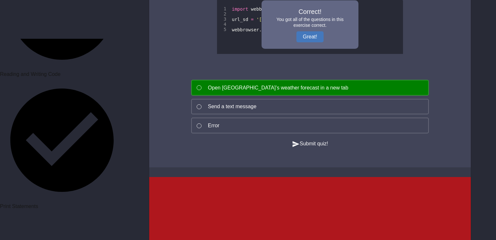
scroll to position [282, 0]
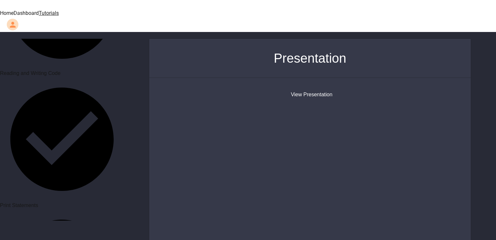
click at [313, 91] on button "View Presentation" at bounding box center [312, 95] width 42 height 8
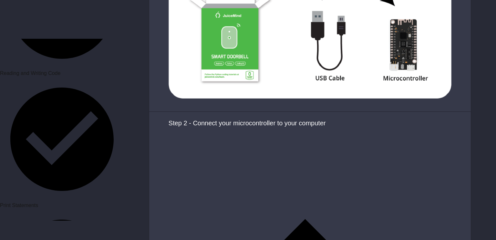
scroll to position [686, 0]
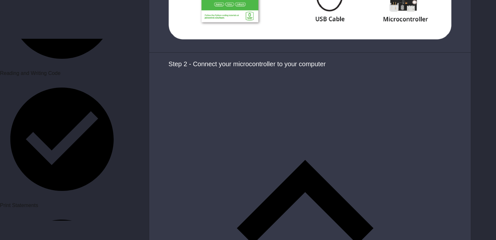
scroll to position [747, 0]
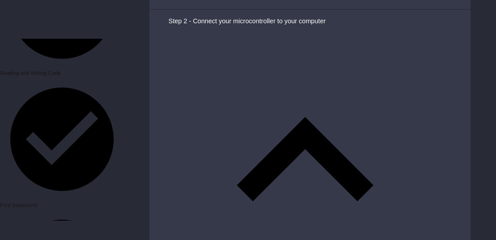
scroll to position [790, 0]
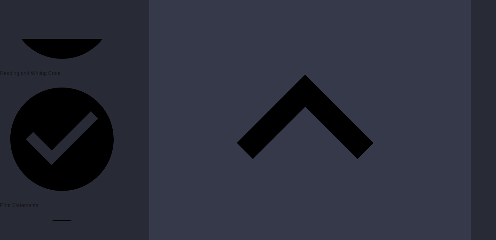
scroll to position [829, 0]
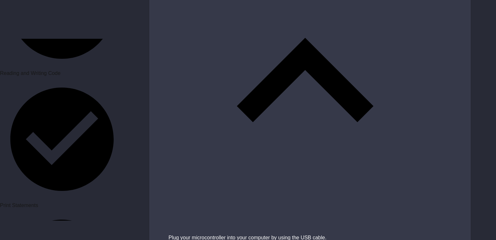
scroll to position [869, 0]
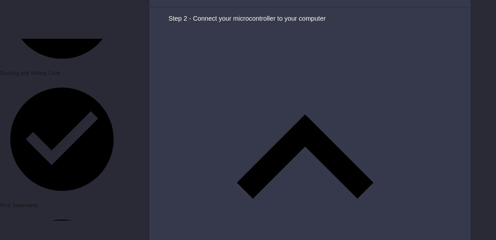
scroll to position [793, 0]
drag, startPoint x: 323, startPoint y: 77, endPoint x: 313, endPoint y: 87, distance: 13.9
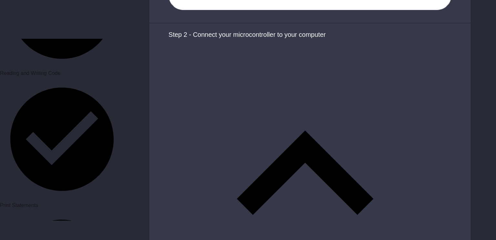
scroll to position [773, 0]
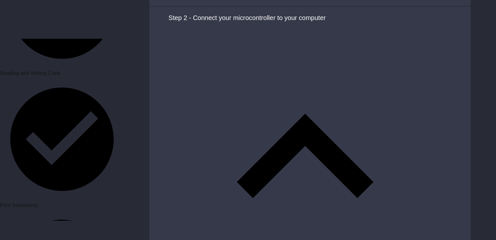
scroll to position [792, 0]
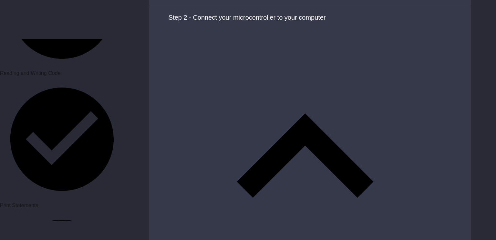
type textarea "**********"
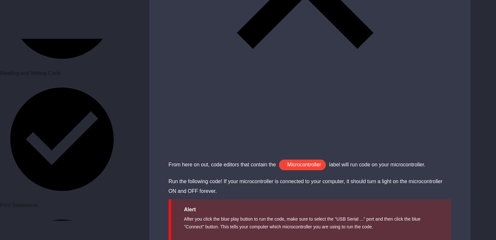
scroll to position [1436, 0]
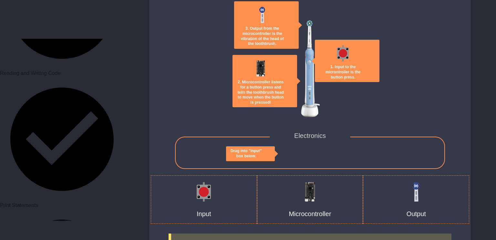
scroll to position [1487, 0]
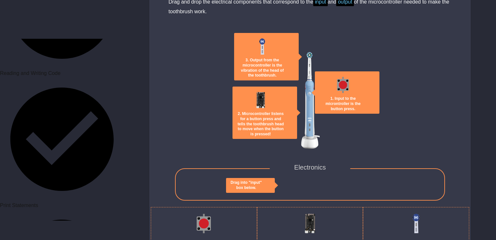
click at [398, 170] on div "Electronics" at bounding box center [310, 184] width 270 height 32
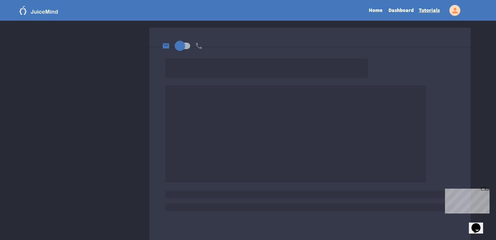
click at [432, 10] on link "Tutorials" at bounding box center [430, 10] width 26 height 15
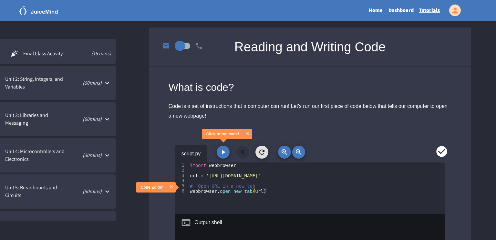
scroll to position [133, 0]
click at [106, 116] on icon at bounding box center [107, 119] width 8 height 8
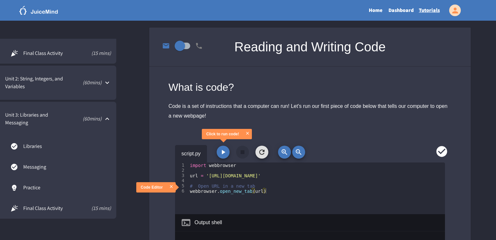
click at [87, 150] on span "Libraries" at bounding box center [67, 147] width 88 height 8
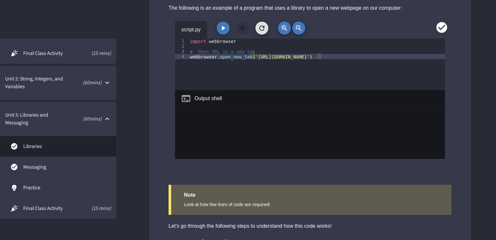
scroll to position [587, 0]
